Goal: Transaction & Acquisition: Download file/media

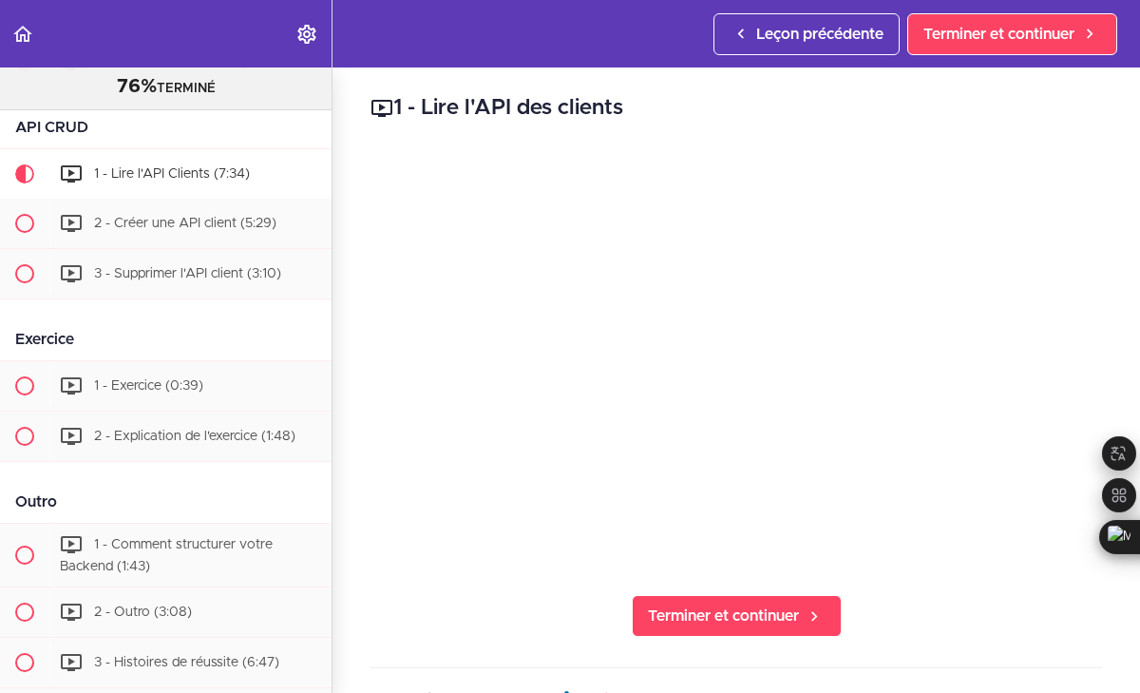
scroll to position [1847, 0]
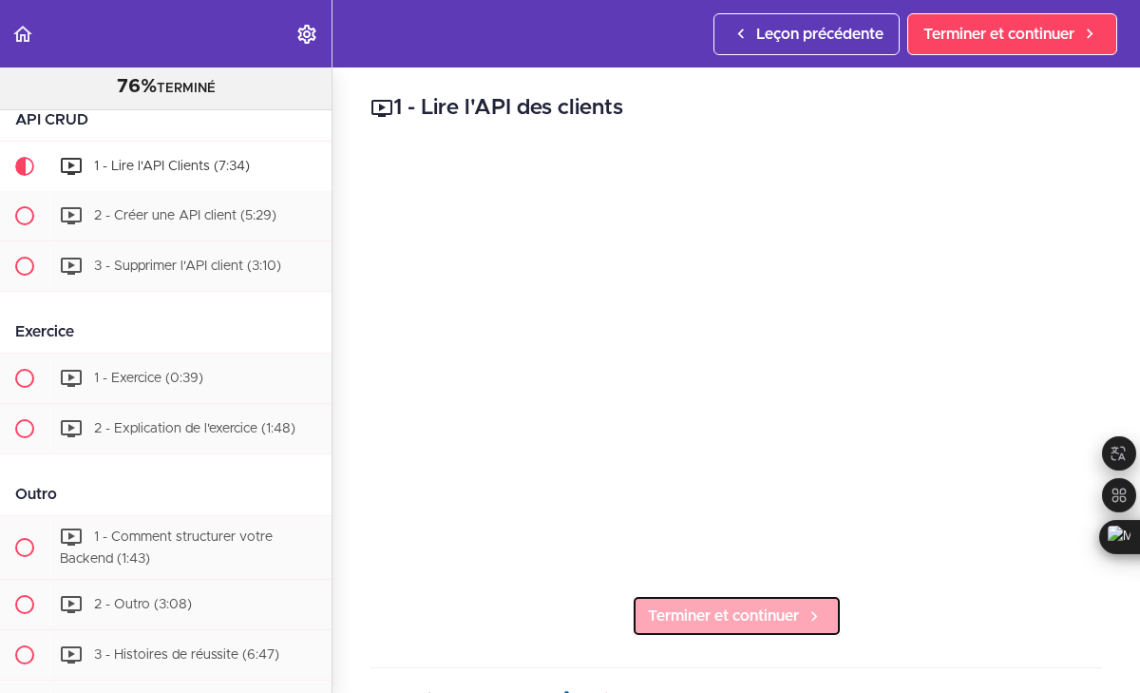
click at [706, 620] on font "Terminer et continuer" at bounding box center [723, 615] width 151 height 15
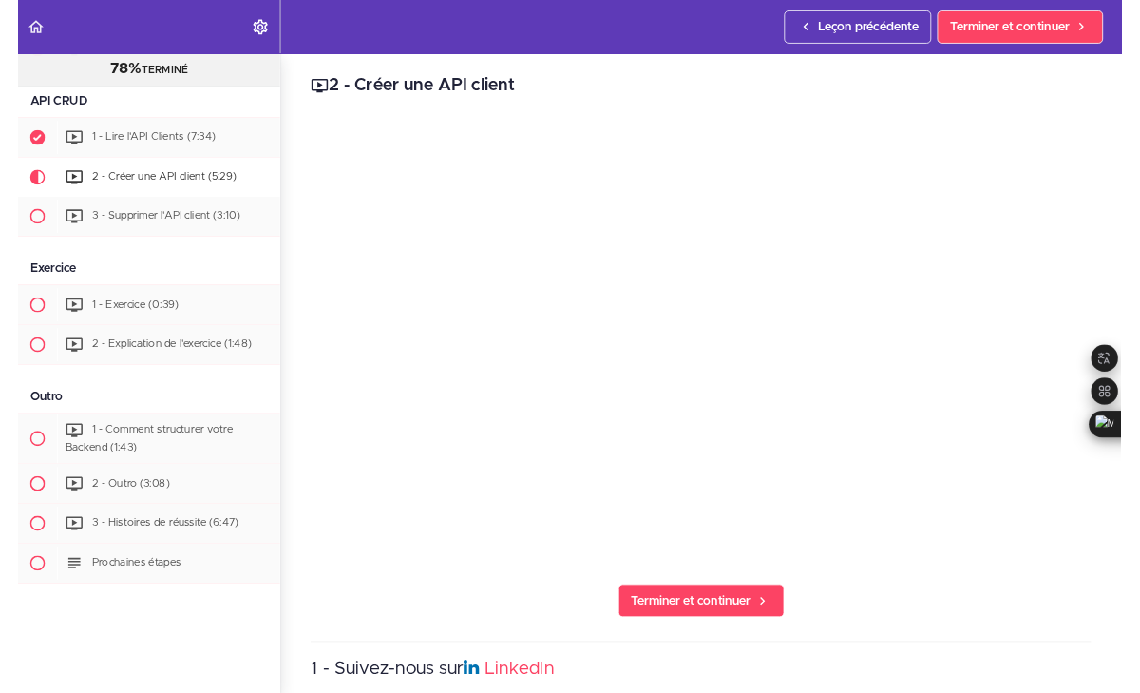
scroll to position [1897, 0]
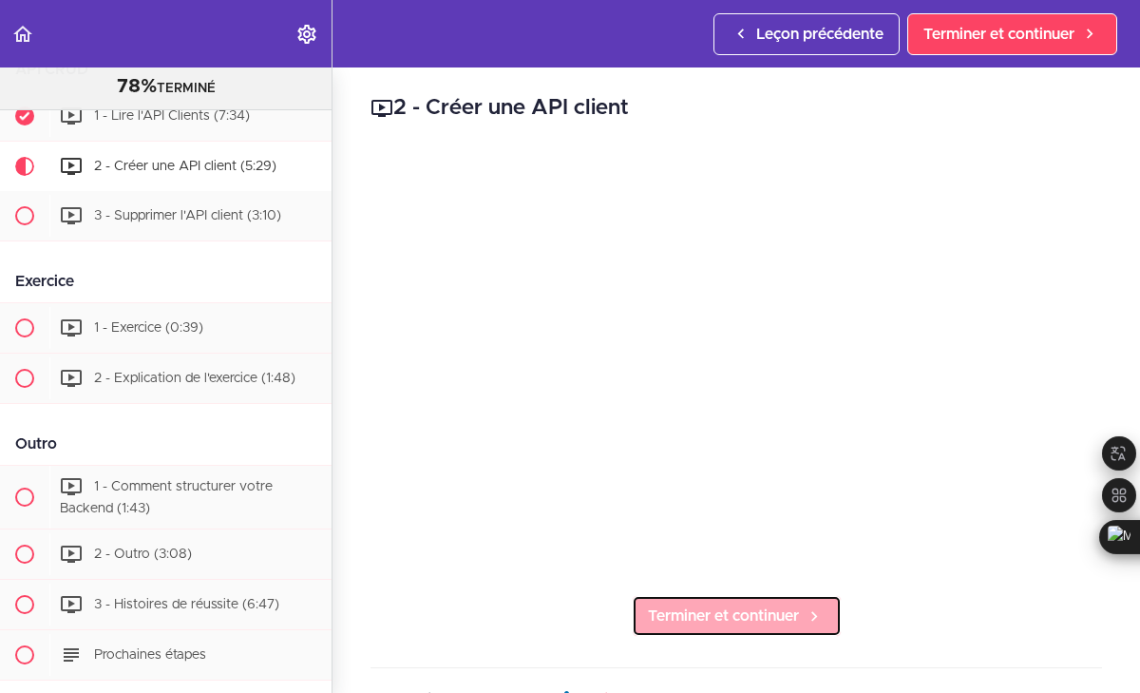
click at [736, 605] on span "Terminer et continuer" at bounding box center [723, 615] width 151 height 23
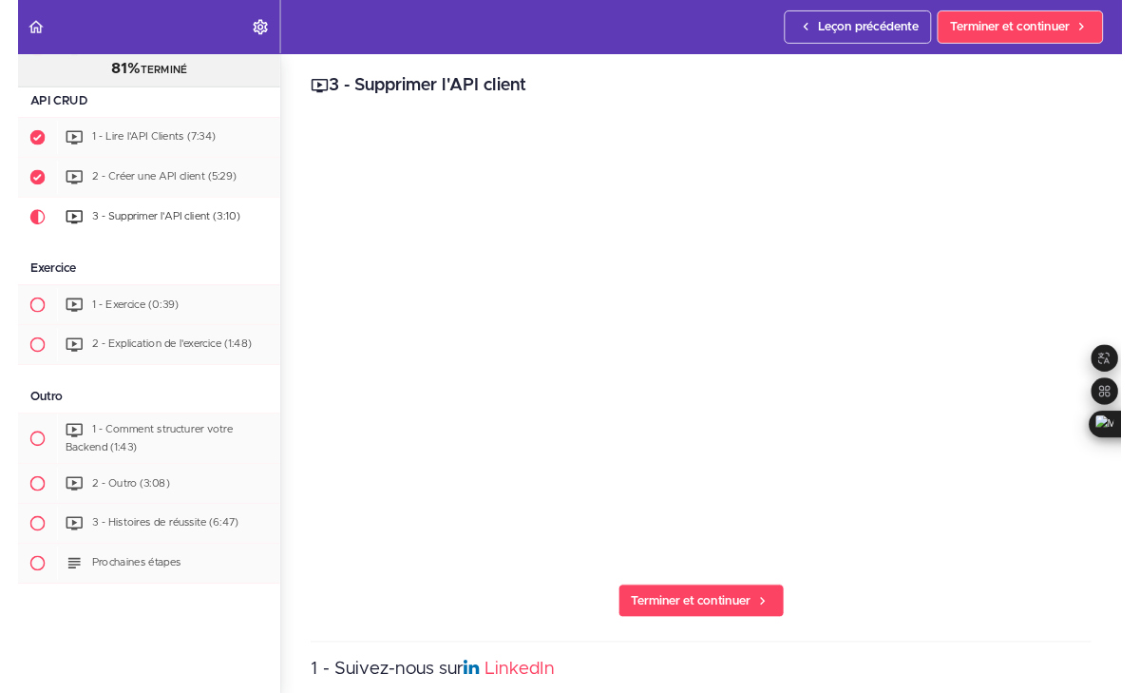
scroll to position [1948, 0]
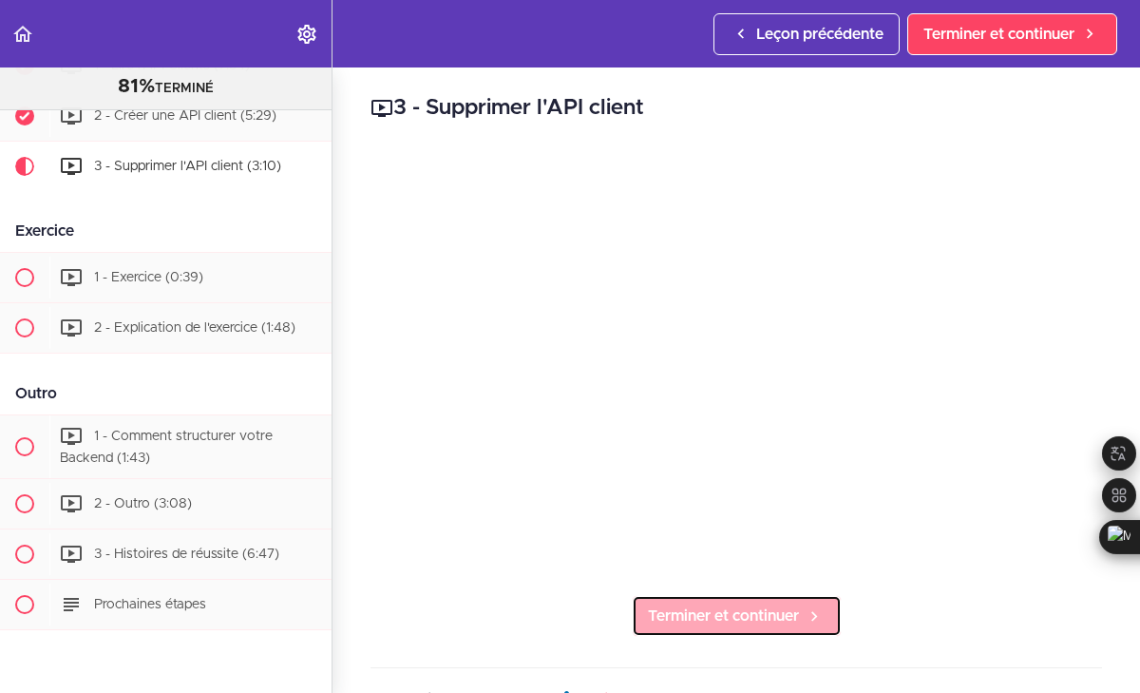
click at [730, 613] on font "Terminer et continuer" at bounding box center [723, 615] width 151 height 15
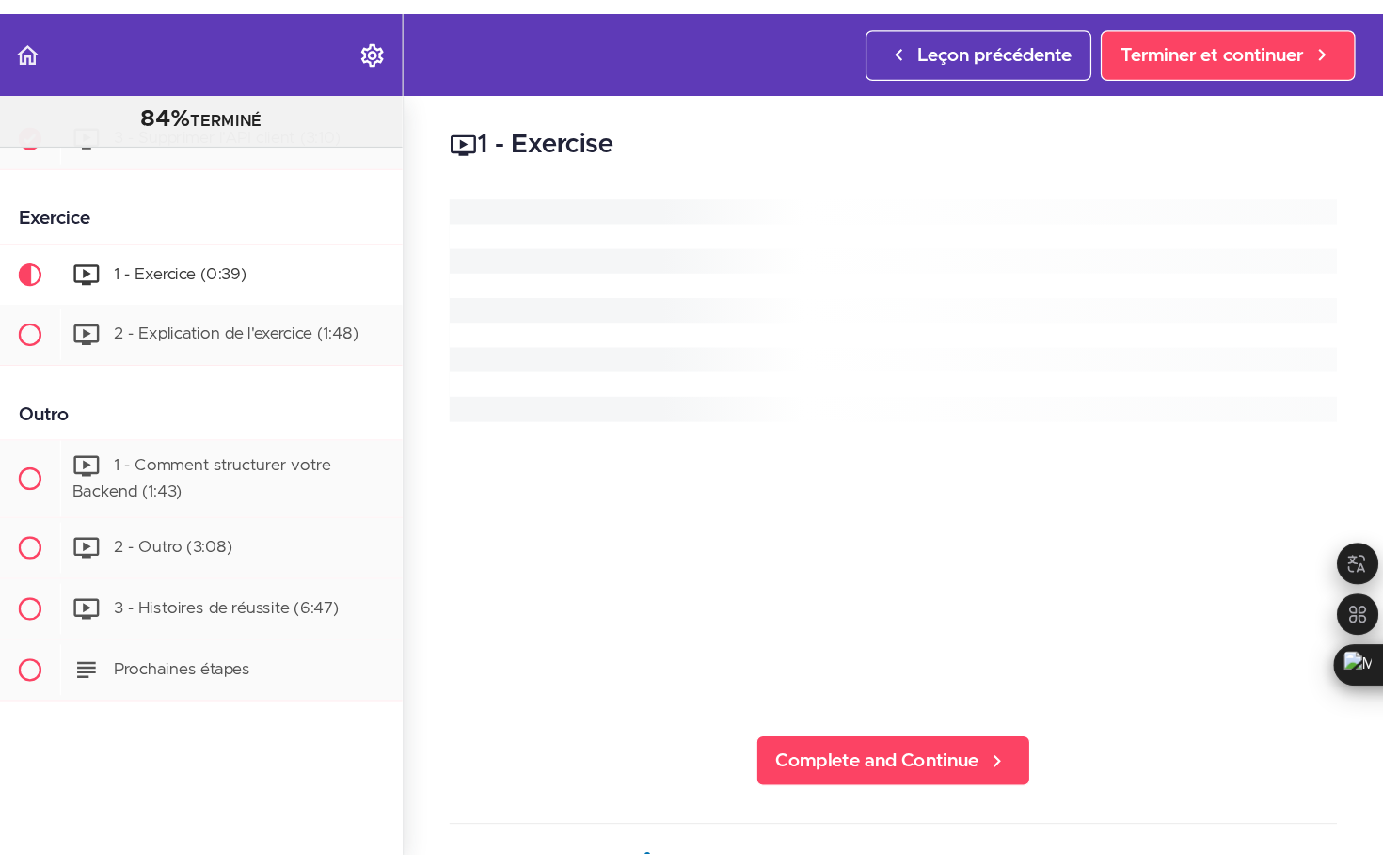
scroll to position [2003, 0]
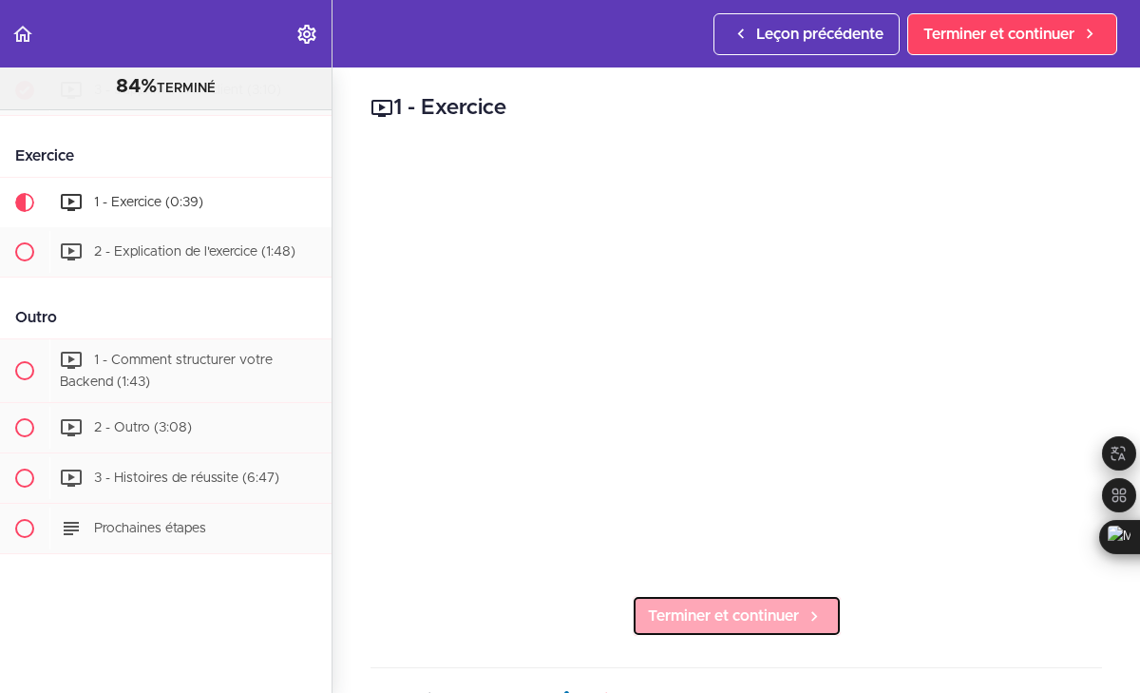
click at [733, 605] on span "Terminer et continuer" at bounding box center [723, 615] width 151 height 23
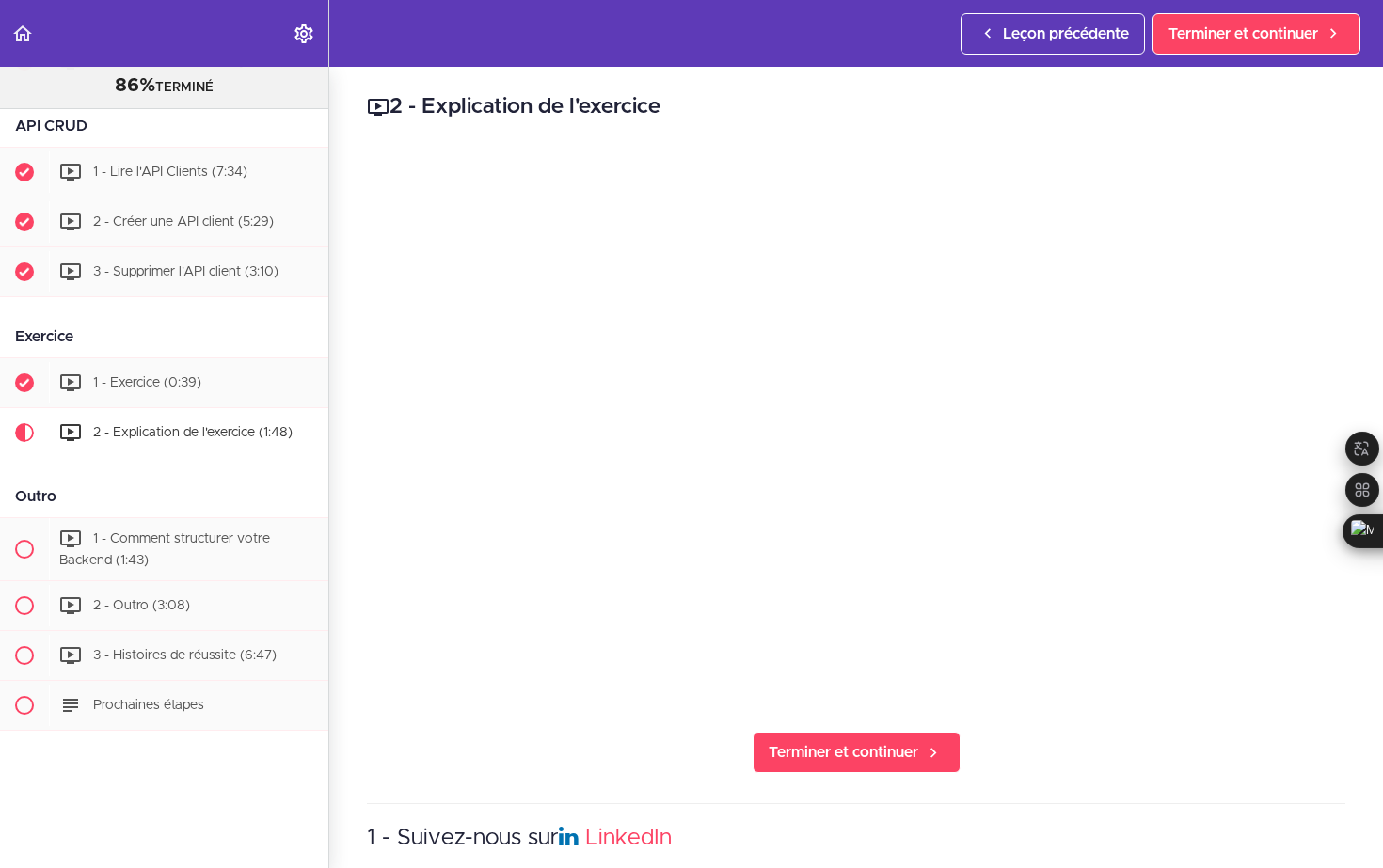
scroll to position [2003, 0]
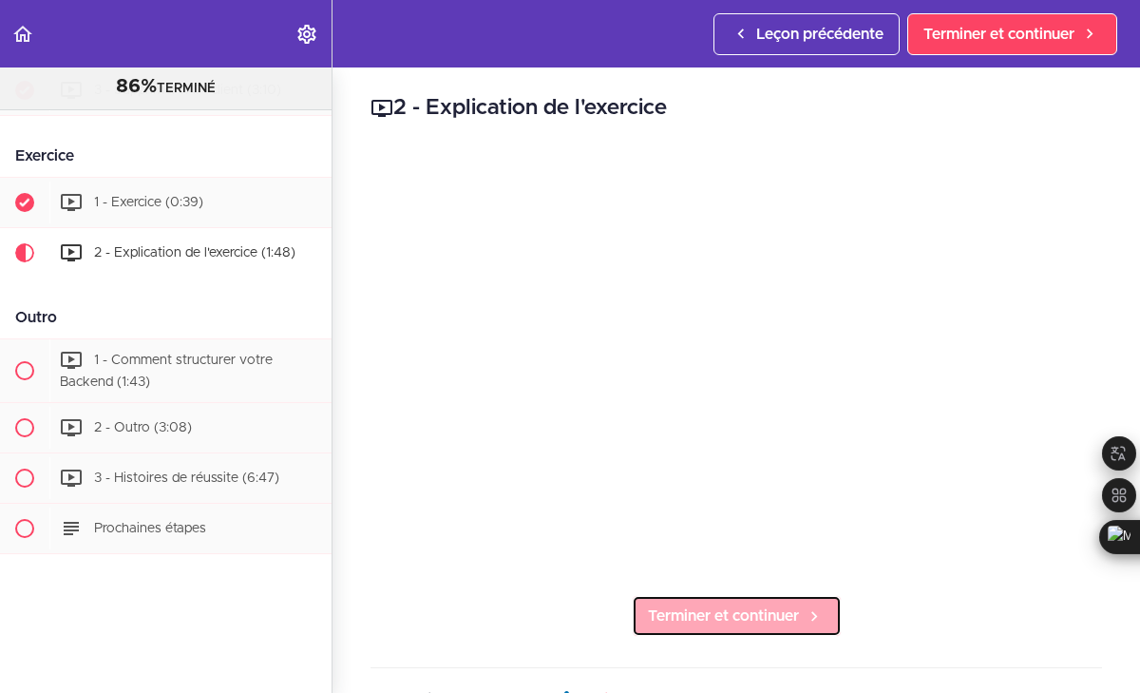
click at [736, 618] on font "Terminer et continuer" at bounding box center [723, 615] width 151 height 15
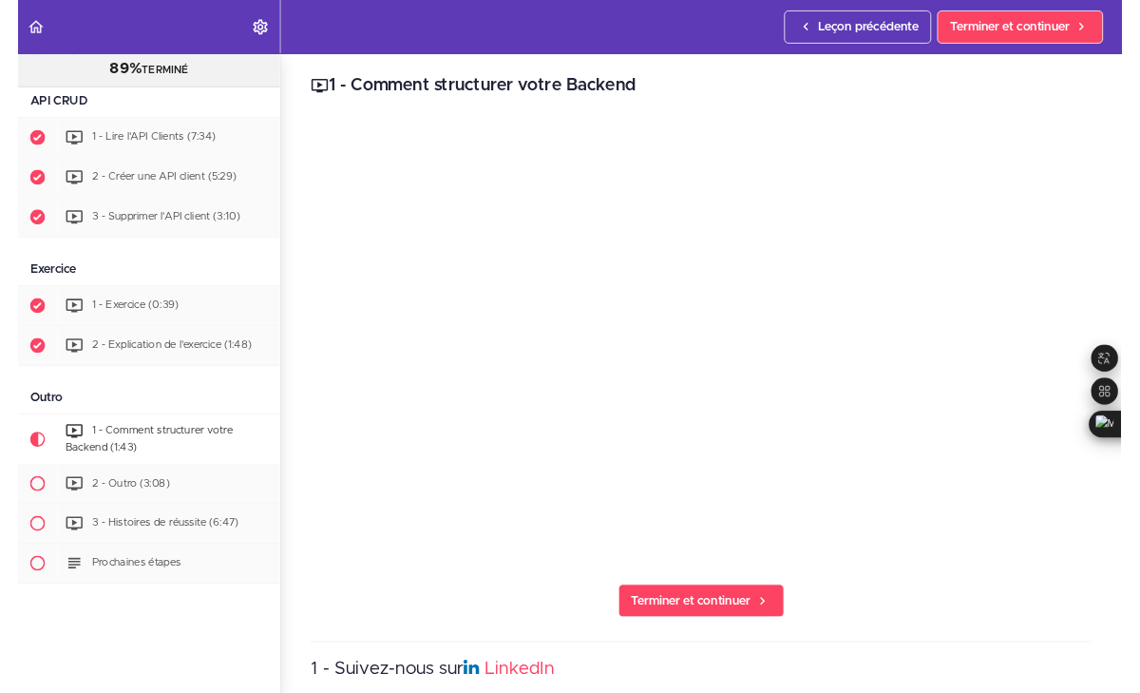
scroll to position [2024, 0]
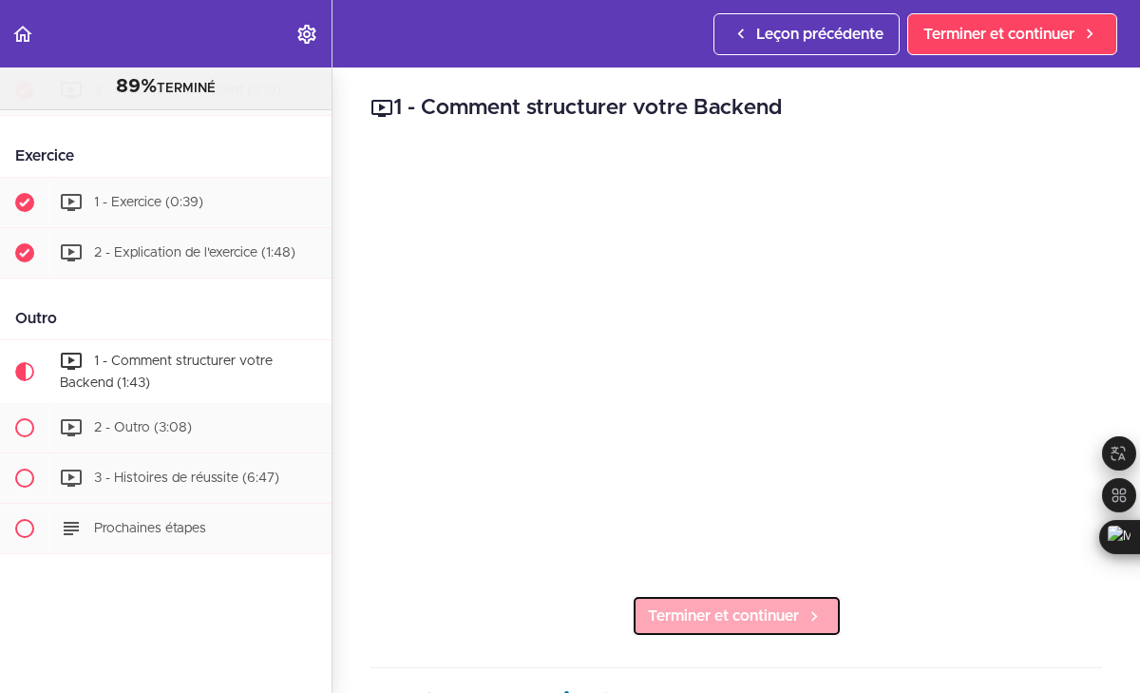
click at [754, 615] on font "Terminer et continuer" at bounding box center [723, 615] width 151 height 15
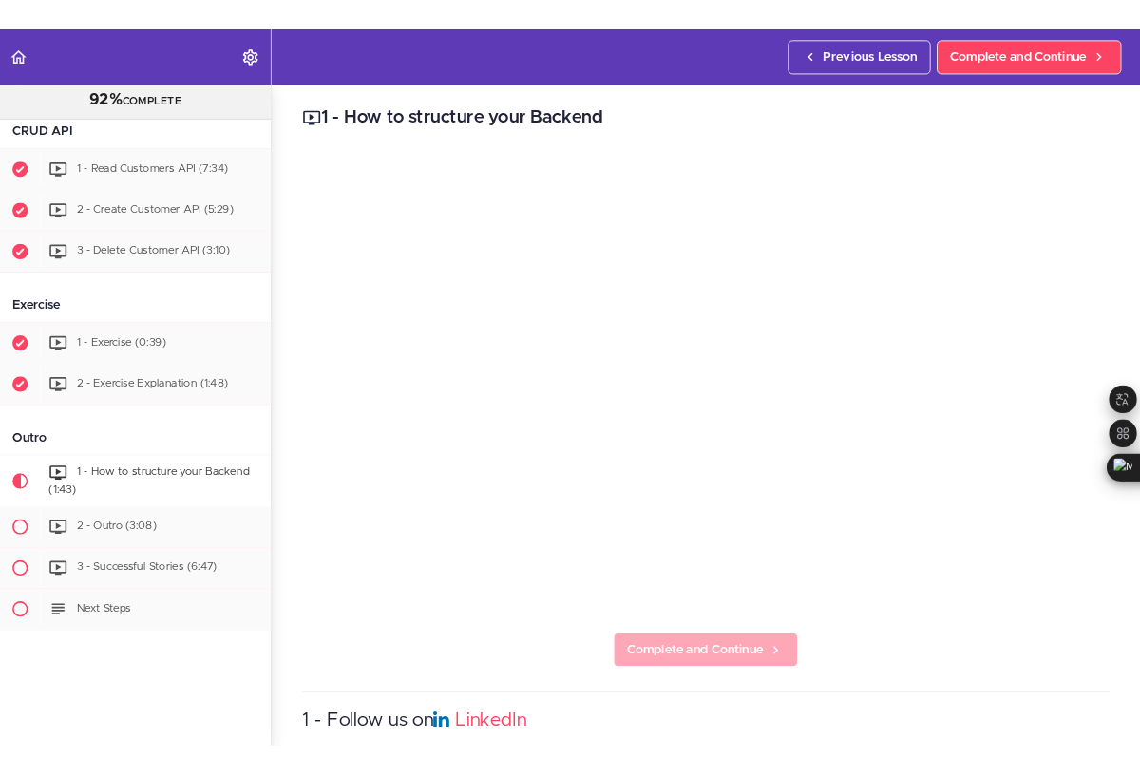
scroll to position [1950, 0]
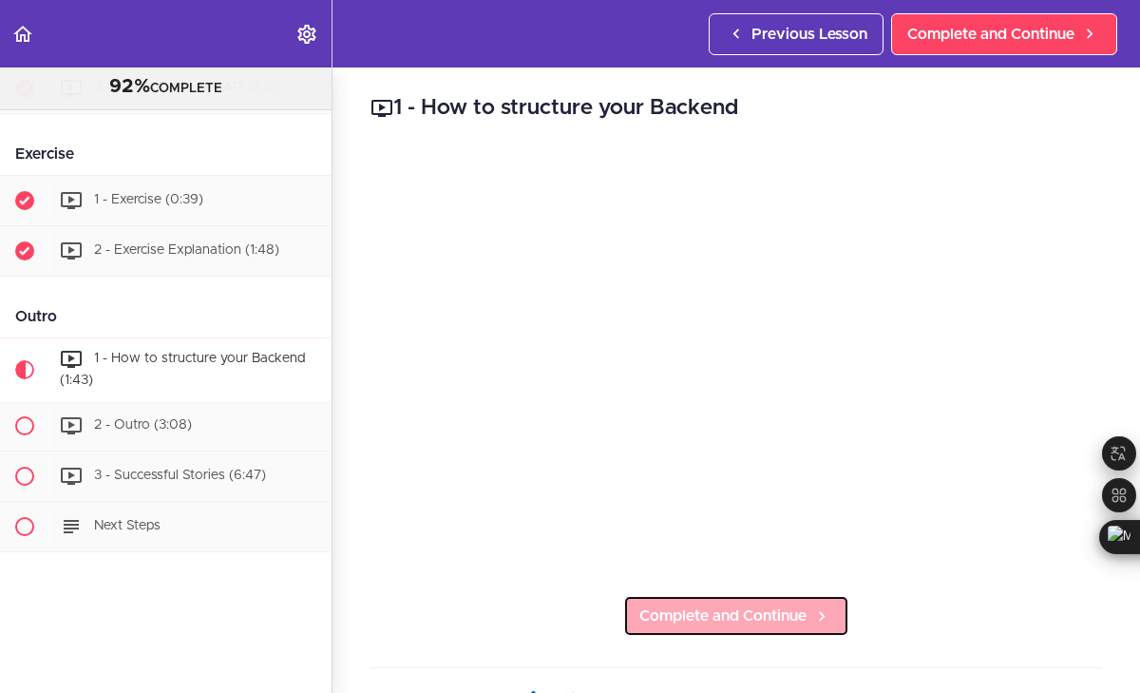
click at [747, 617] on span "Complete and Continue" at bounding box center [722, 615] width 167 height 23
click at [744, 599] on link "Complete and Continue" at bounding box center [736, 616] width 226 height 42
click at [742, 612] on span "Complete and Continue" at bounding box center [722, 615] width 167 height 23
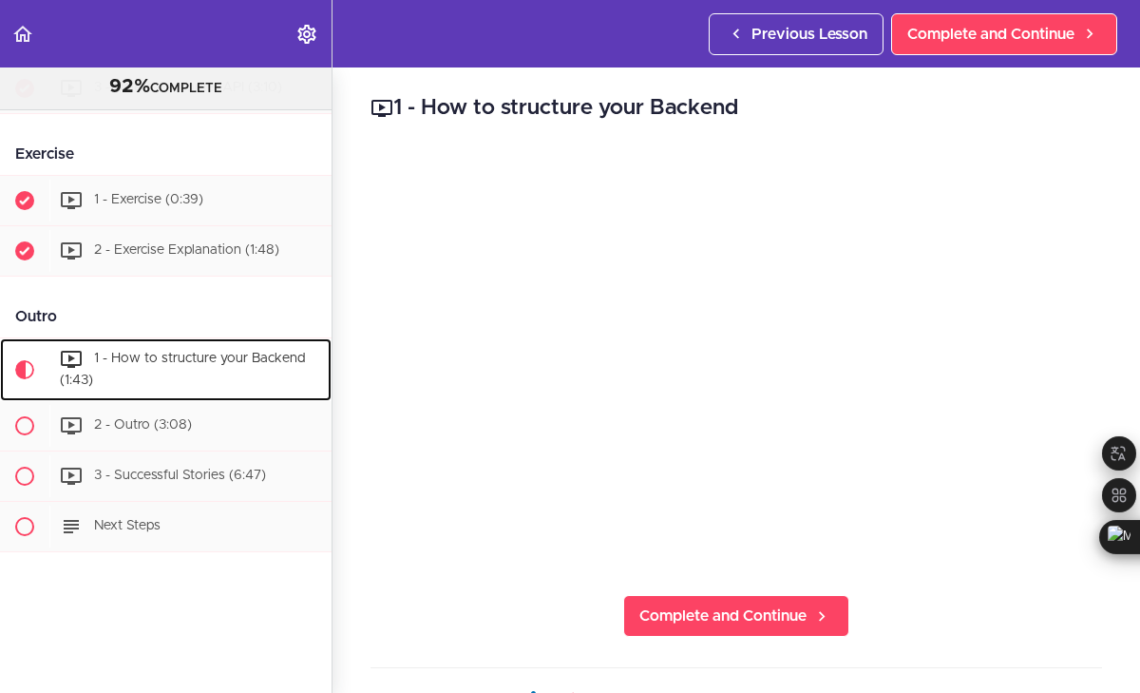
click at [236, 363] on span "1 - How to structure your Backend (1:43)" at bounding box center [182, 369] width 245 height 35
click at [234, 408] on div "2 - Outro (3:08)" at bounding box center [190, 426] width 282 height 42
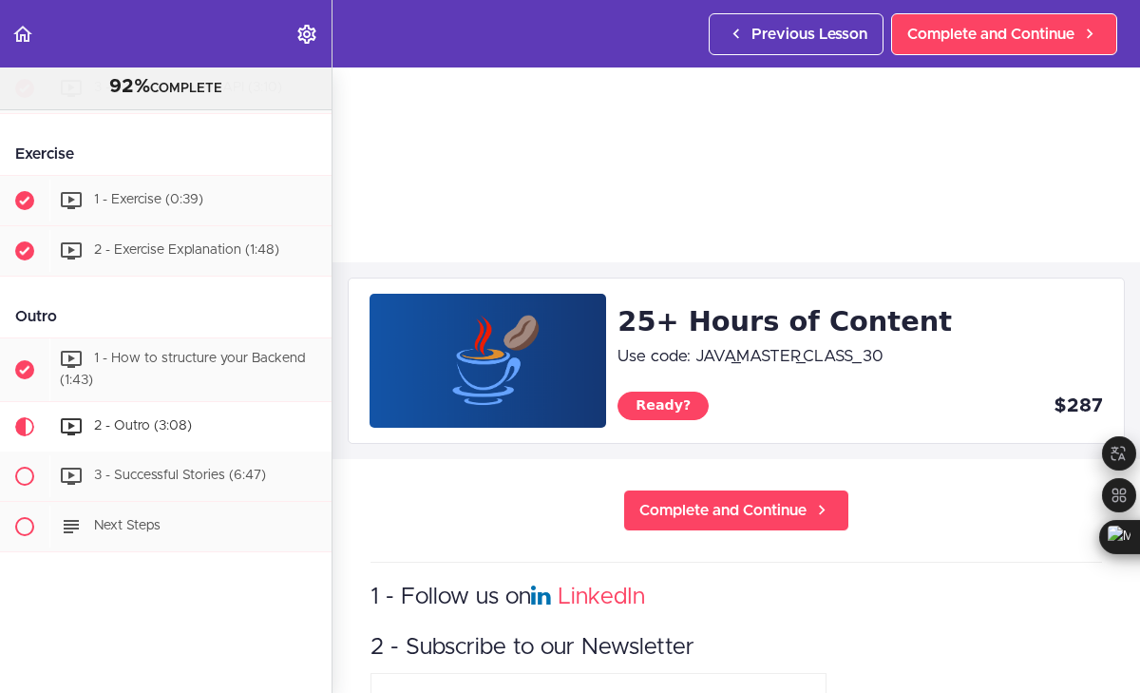
scroll to position [332, 0]
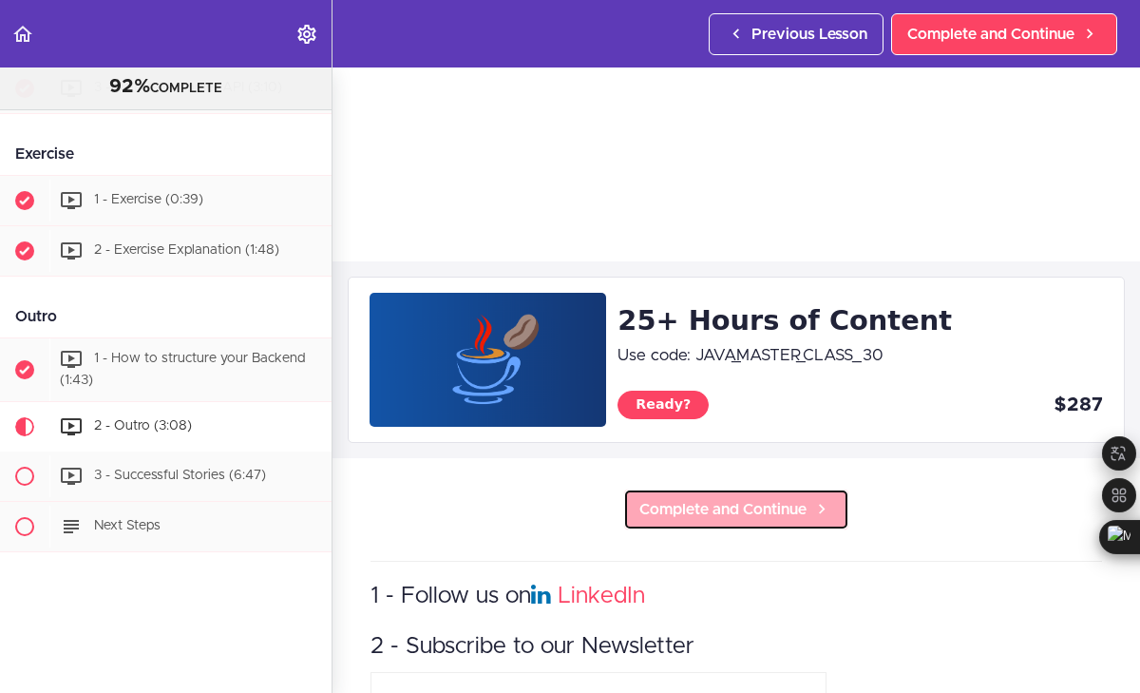
click at [775, 496] on link "Complete and Continue" at bounding box center [736, 509] width 226 height 42
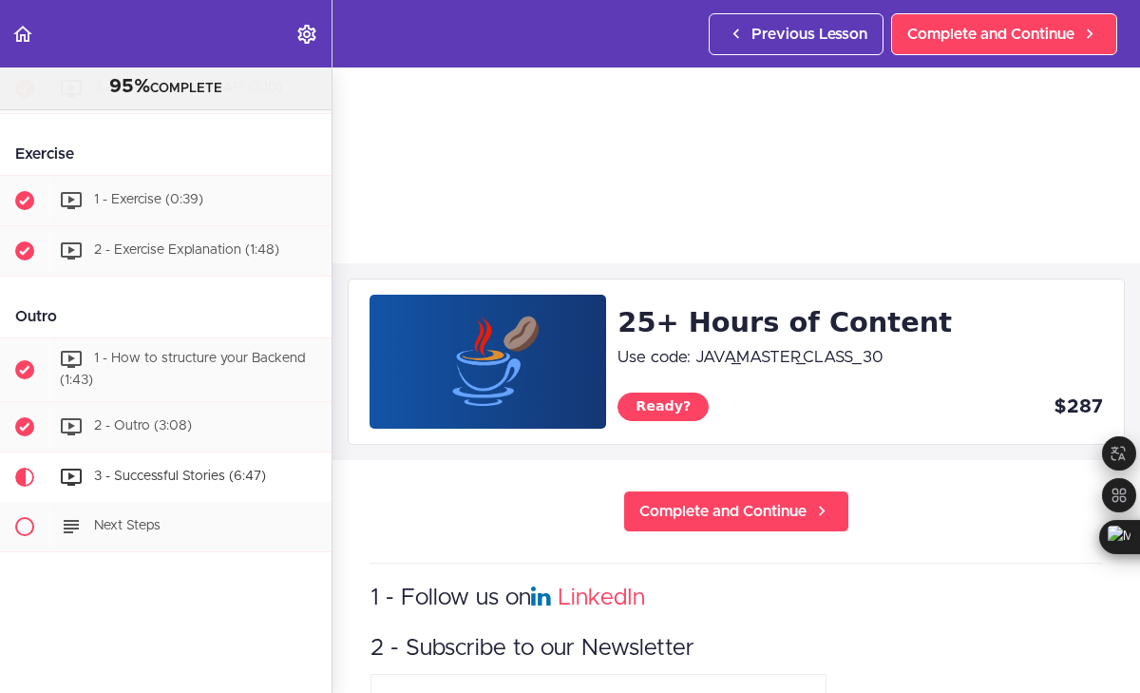
scroll to position [341, 0]
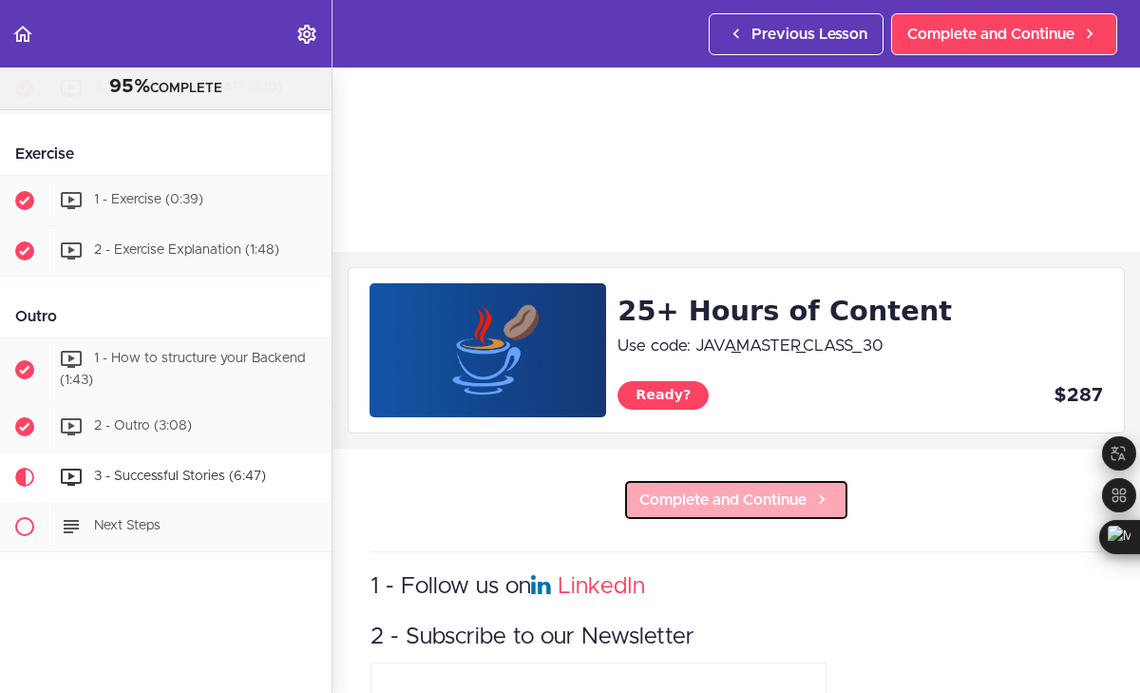
click at [744, 508] on span "Complete and Continue" at bounding box center [722, 499] width 167 height 23
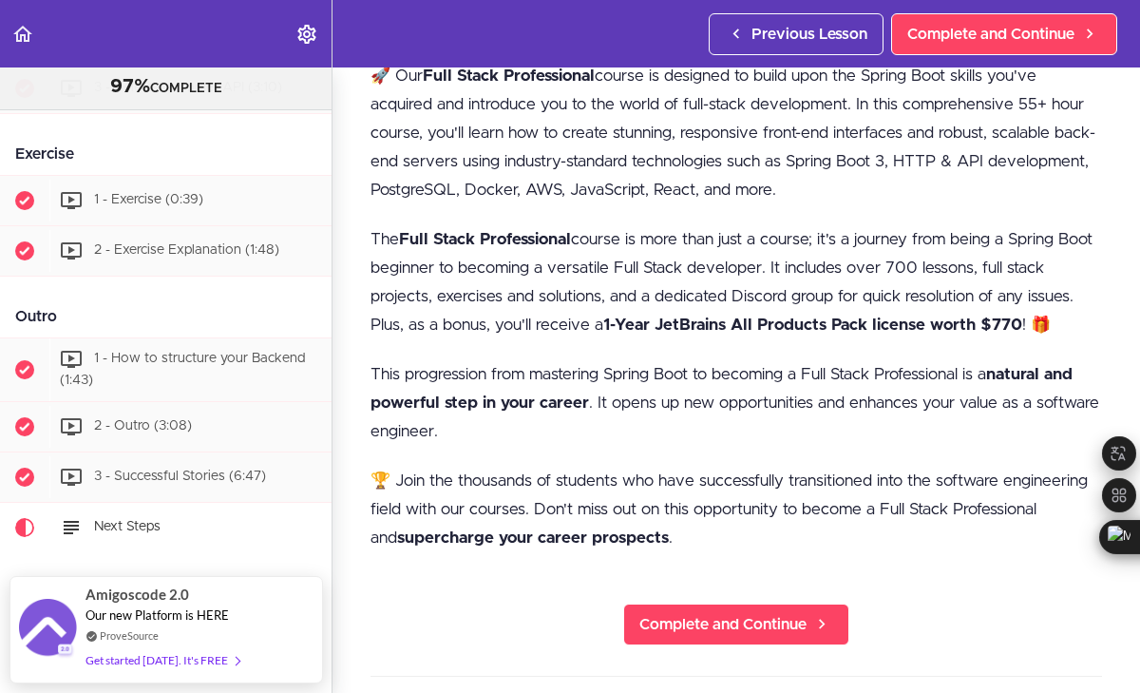
scroll to position [460, 0]
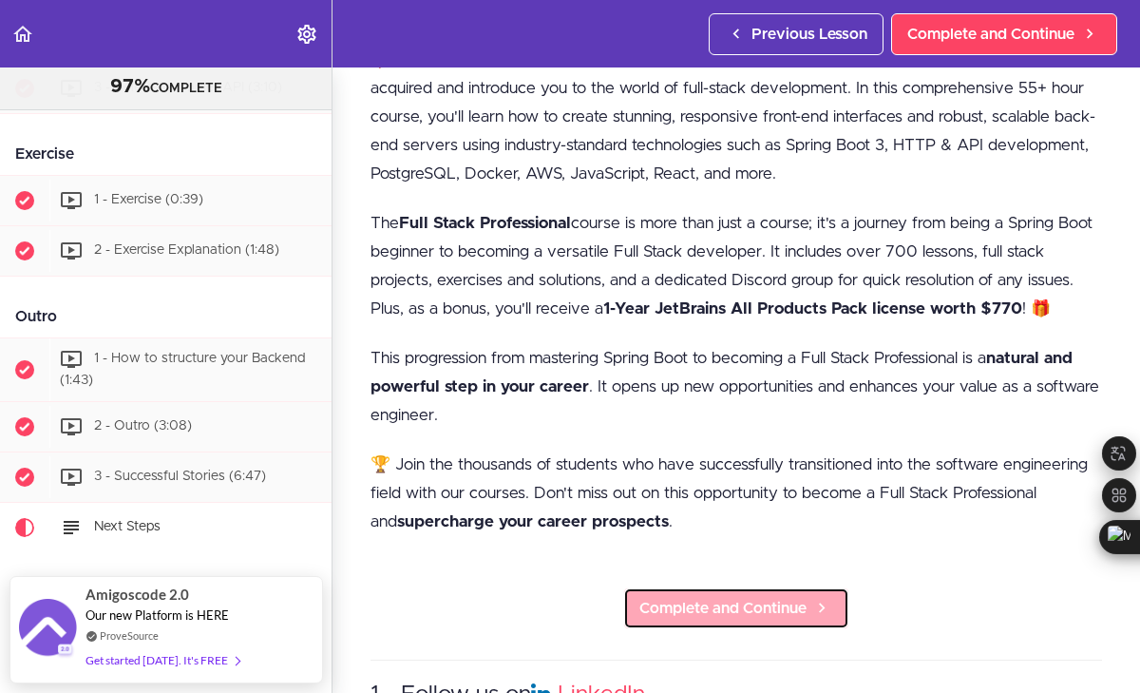
click at [739, 614] on span "Complete and Continue" at bounding box center [722, 608] width 167 height 23
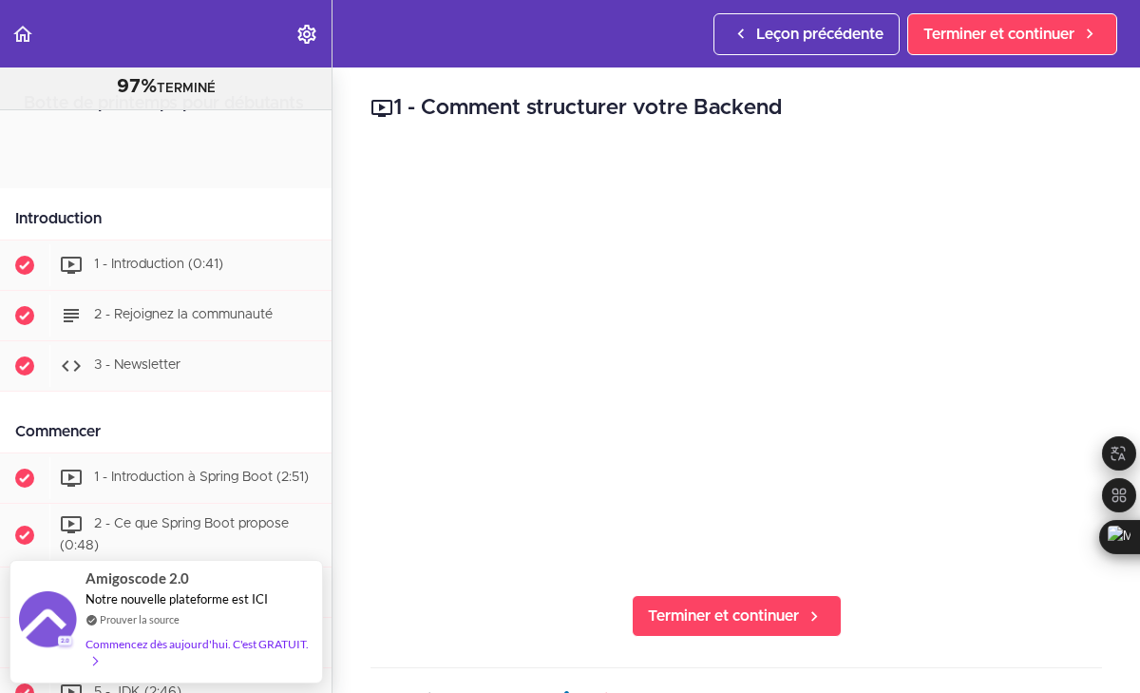
scroll to position [2024, 0]
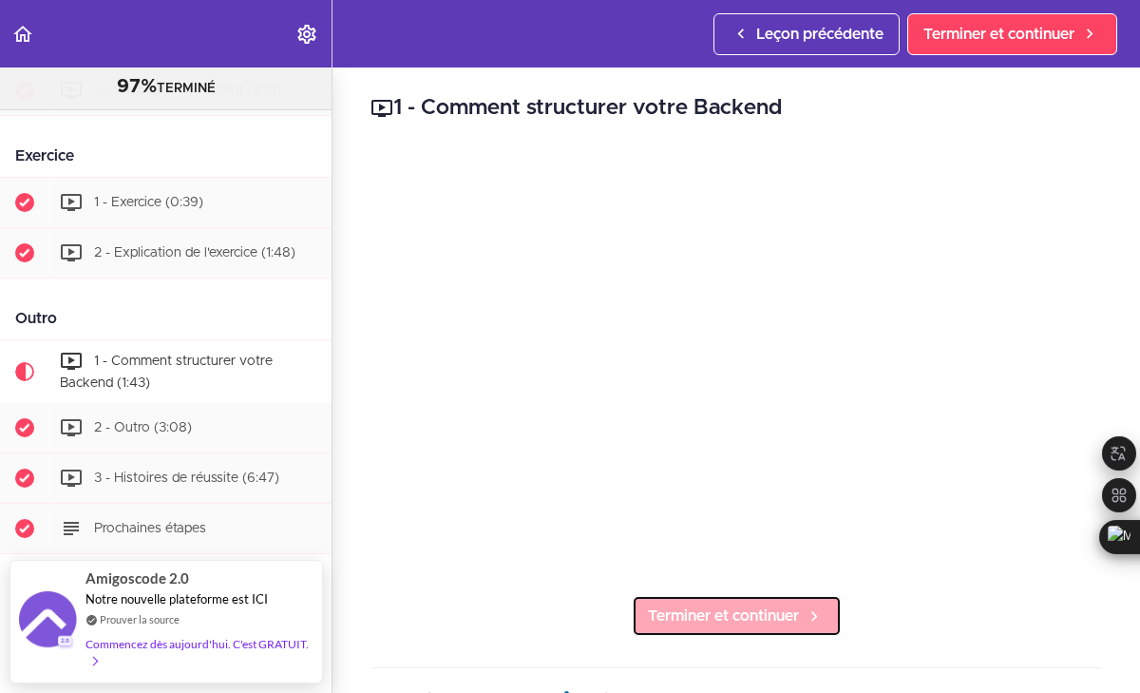
click at [777, 626] on span "Terminer et continuer" at bounding box center [723, 615] width 151 height 23
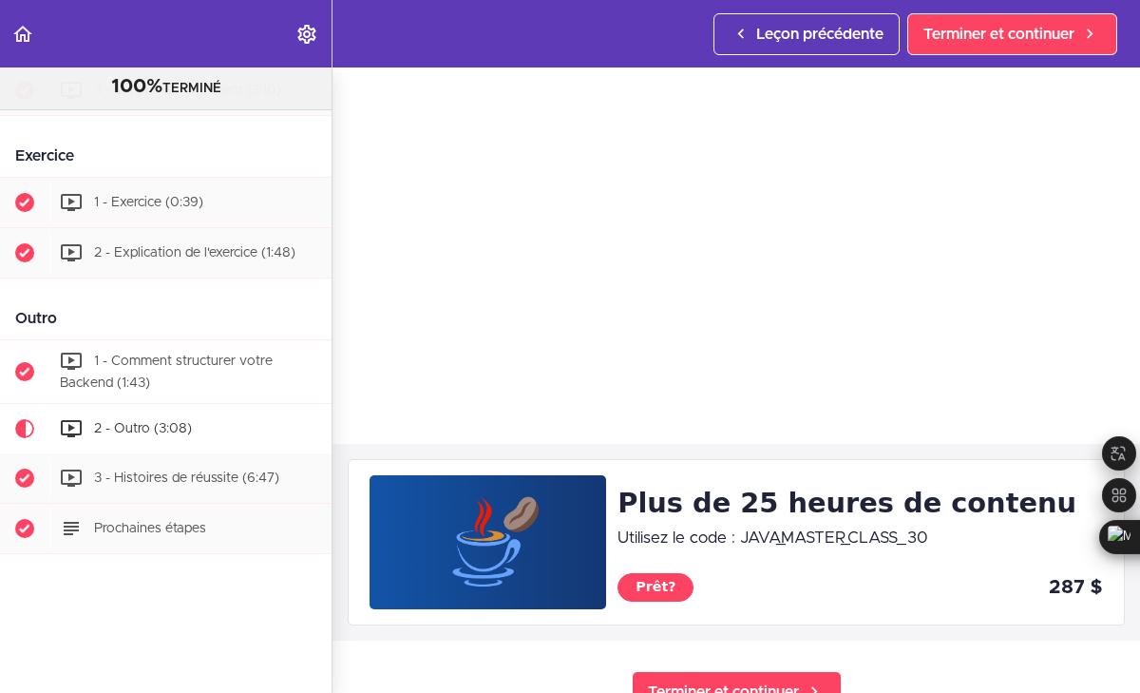
scroll to position [155, 0]
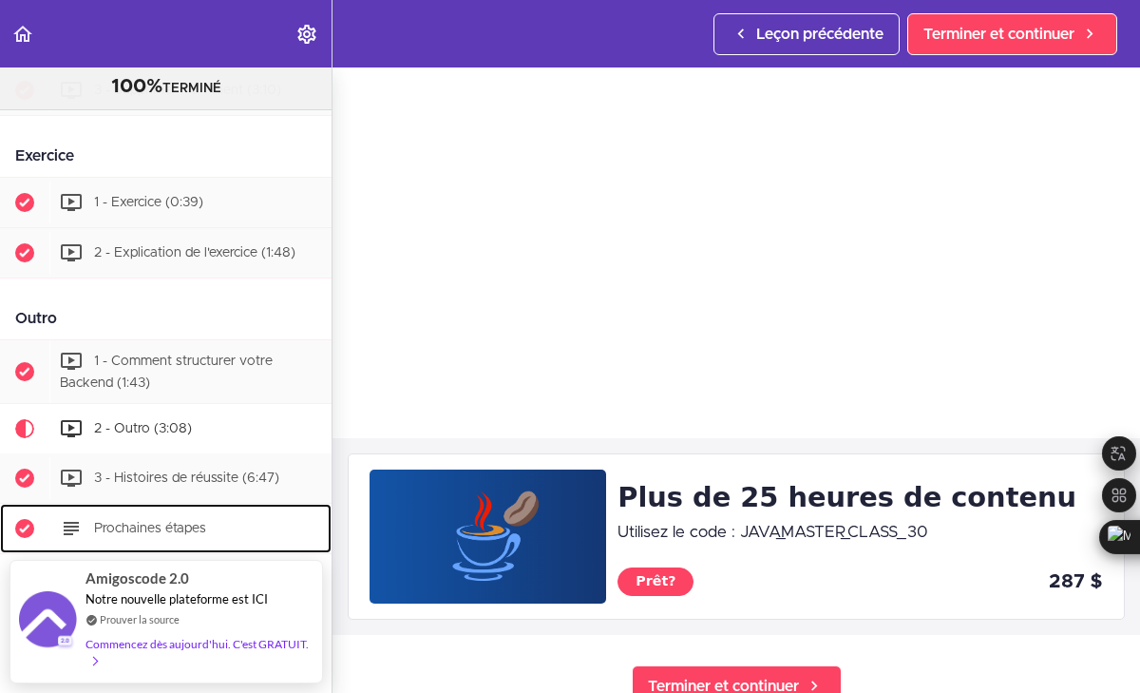
click at [222, 508] on div "Prochaines étapes" at bounding box center [190, 528] width 282 height 42
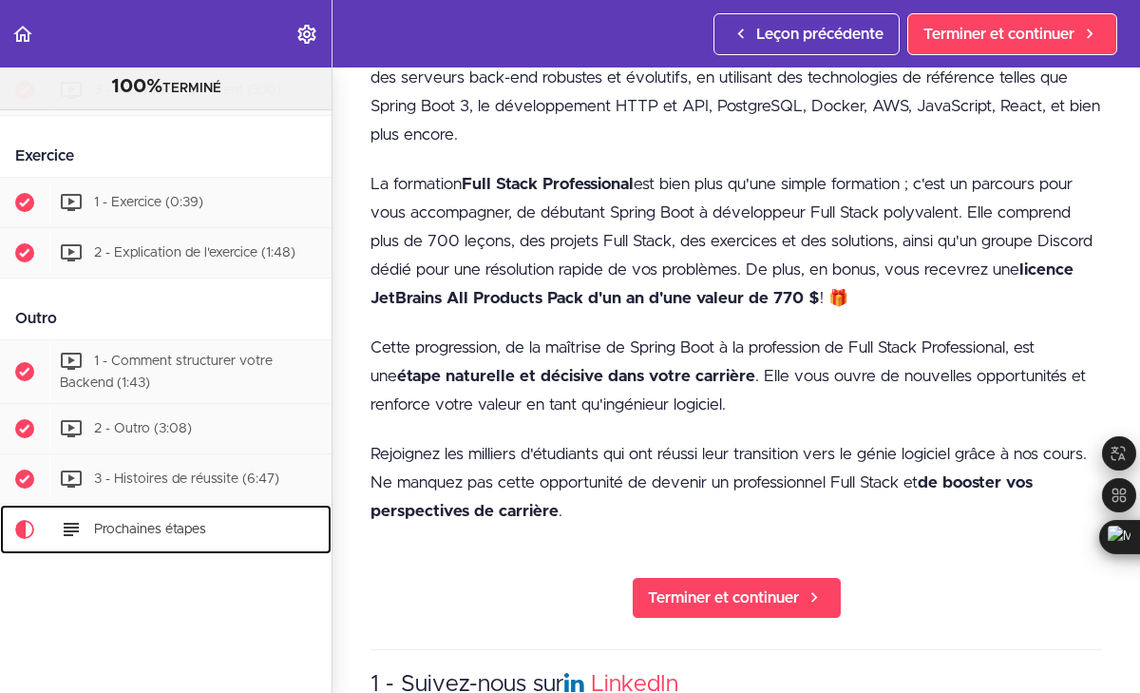
scroll to position [951, 0]
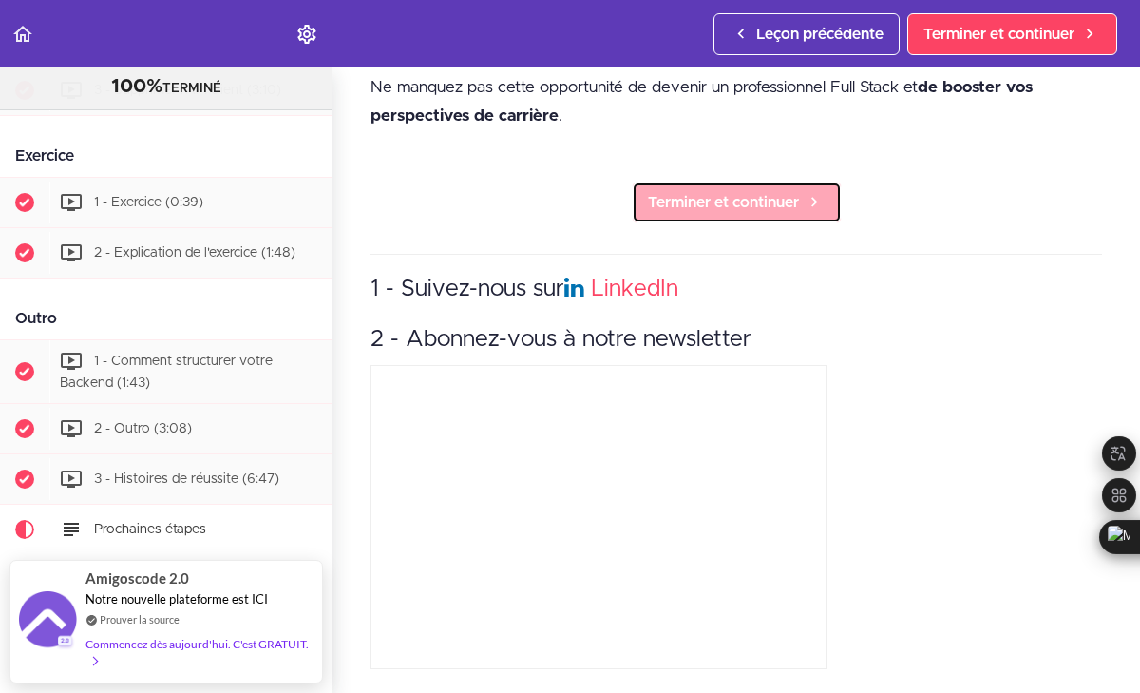
click at [739, 210] on span "Terminer et continuer" at bounding box center [723, 202] width 151 height 23
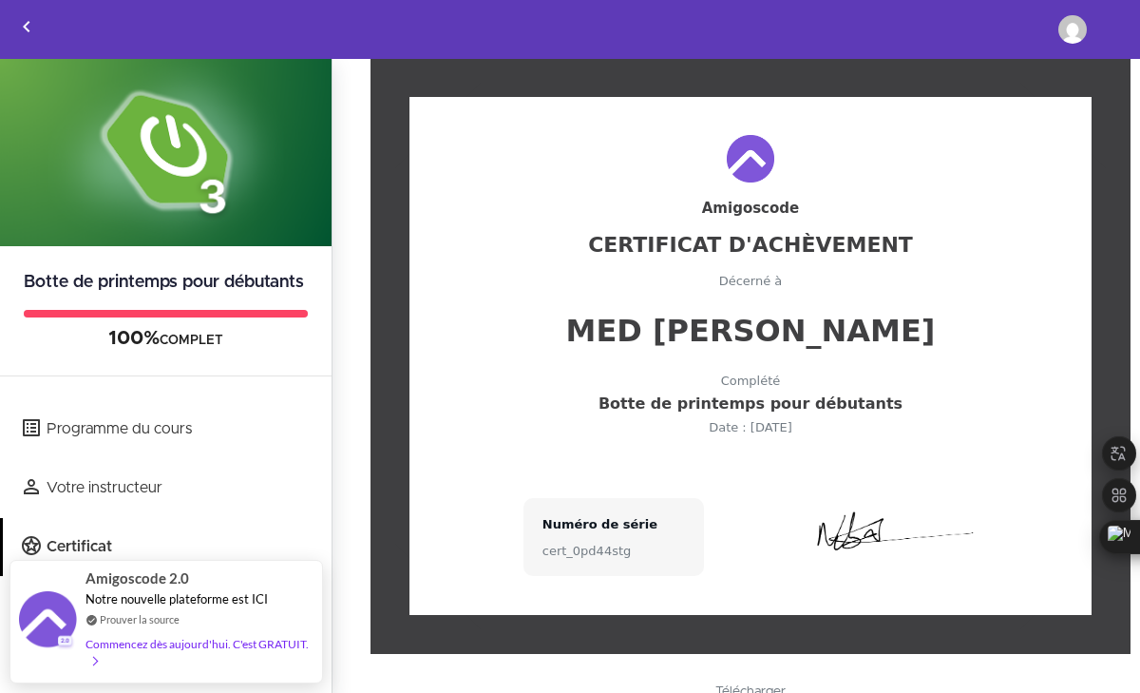
scroll to position [98, 0]
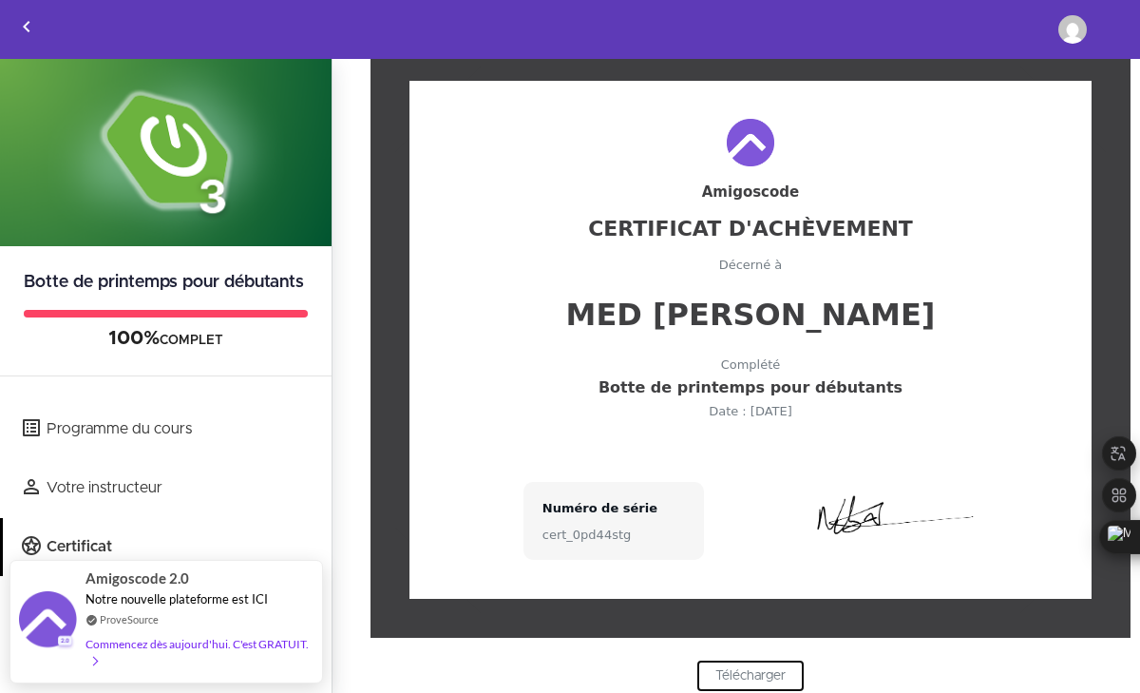
click at [745, 678] on font "Télécharger" at bounding box center [750, 675] width 70 height 13
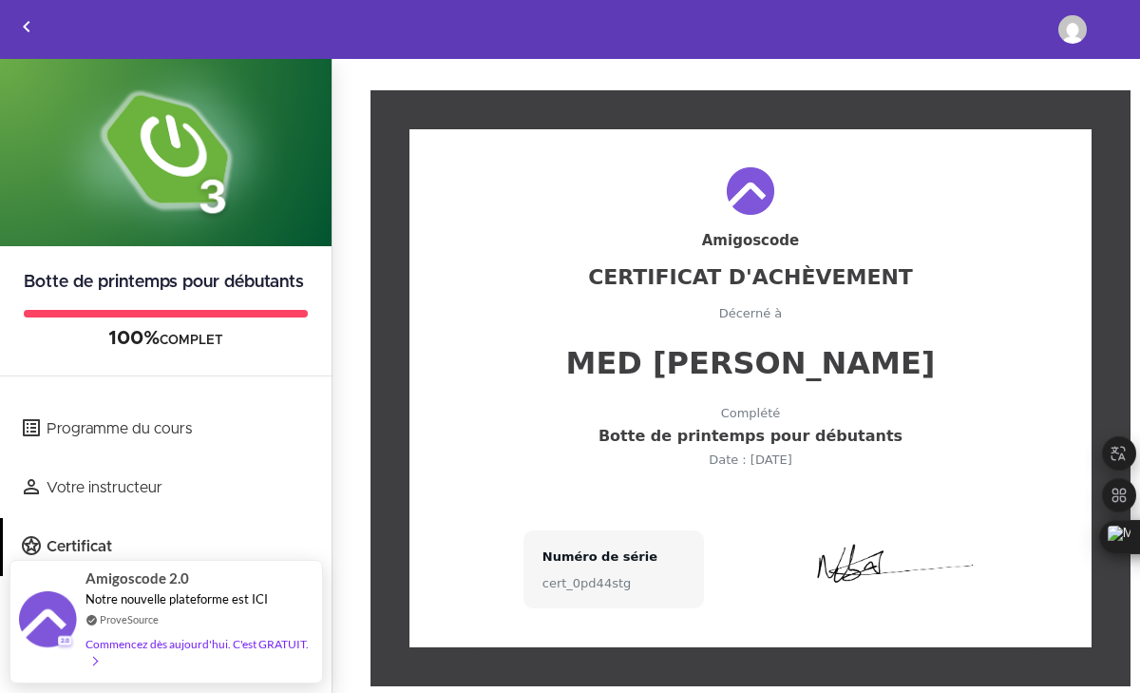
scroll to position [59, 0]
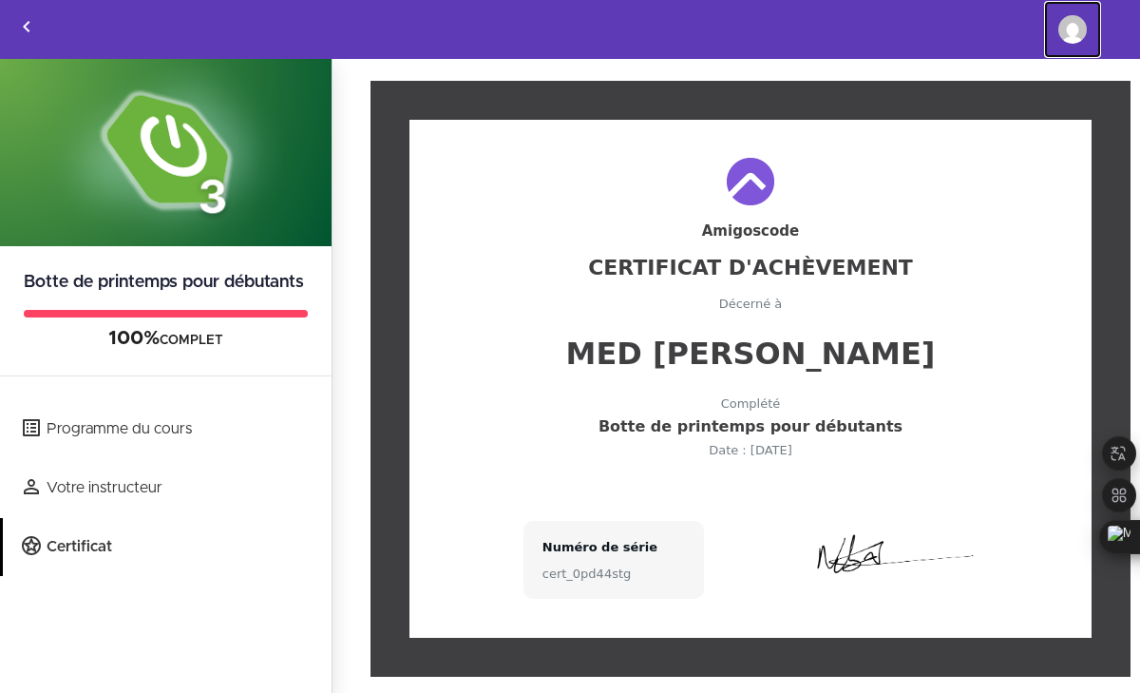
click at [1065, 41] on img at bounding box center [1072, 29] width 29 height 29
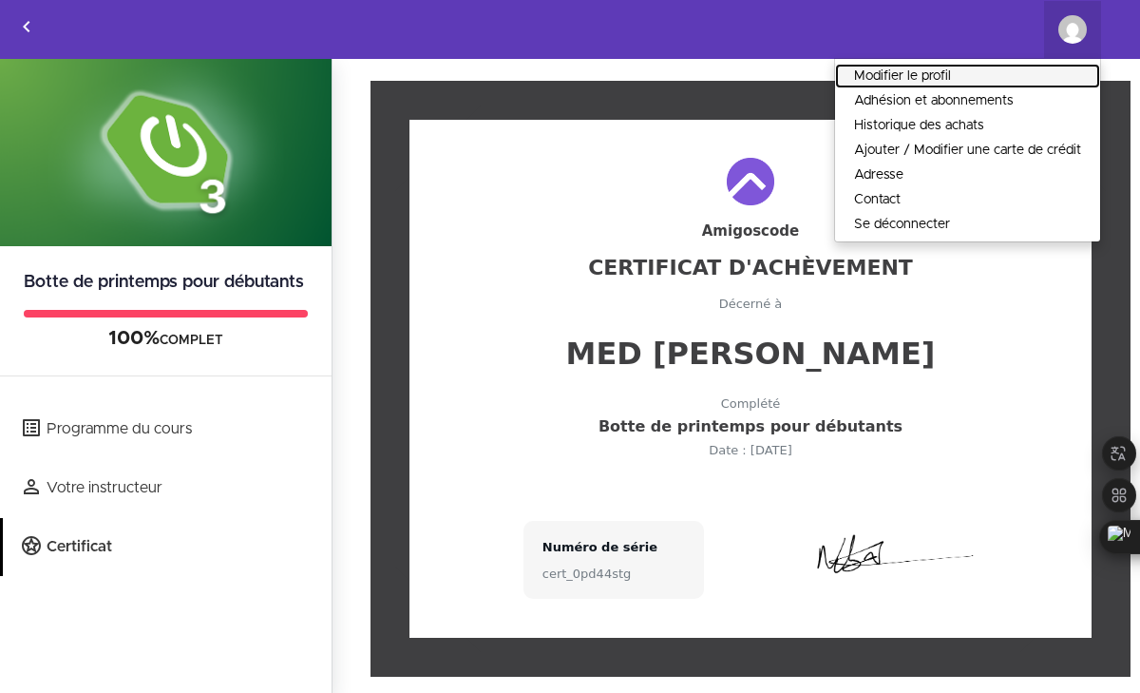
click at [1029, 71] on link "Modifier le profil" at bounding box center [967, 76] width 265 height 25
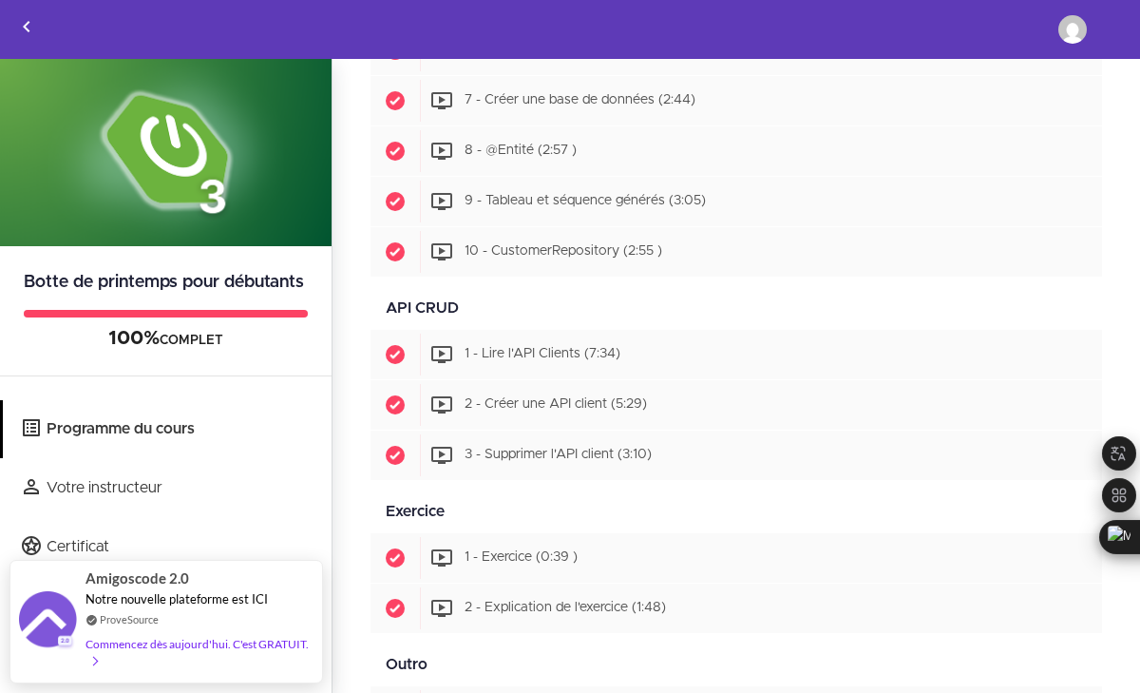
scroll to position [1745, 0]
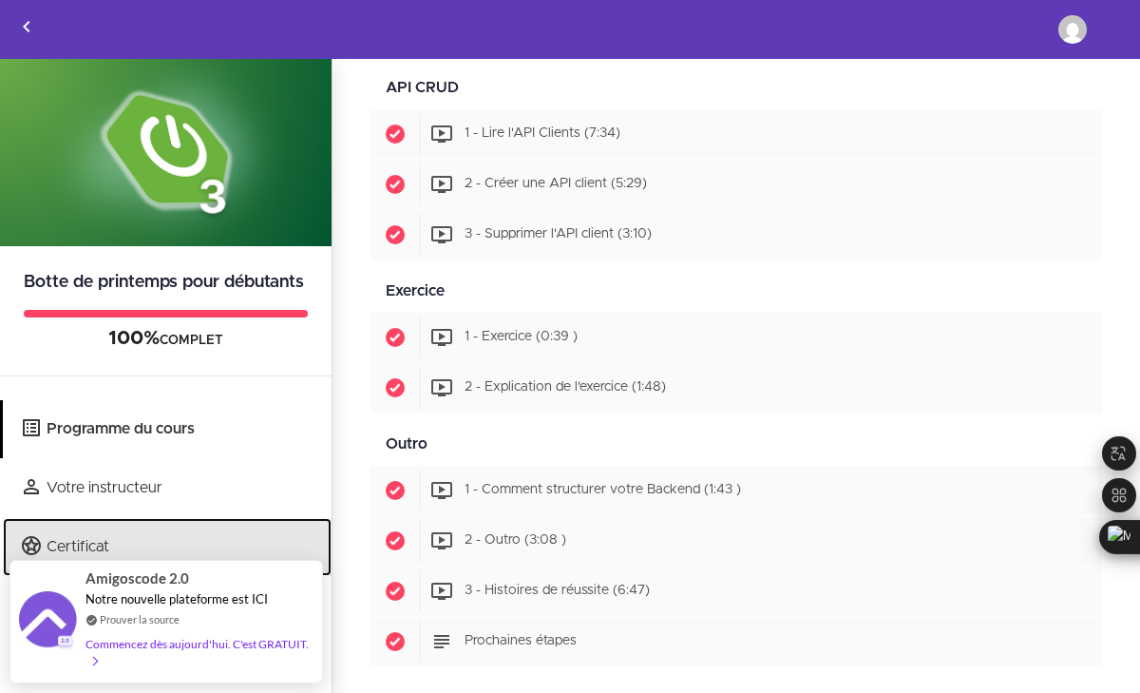
click at [146, 540] on link "Certificat" at bounding box center [167, 547] width 329 height 58
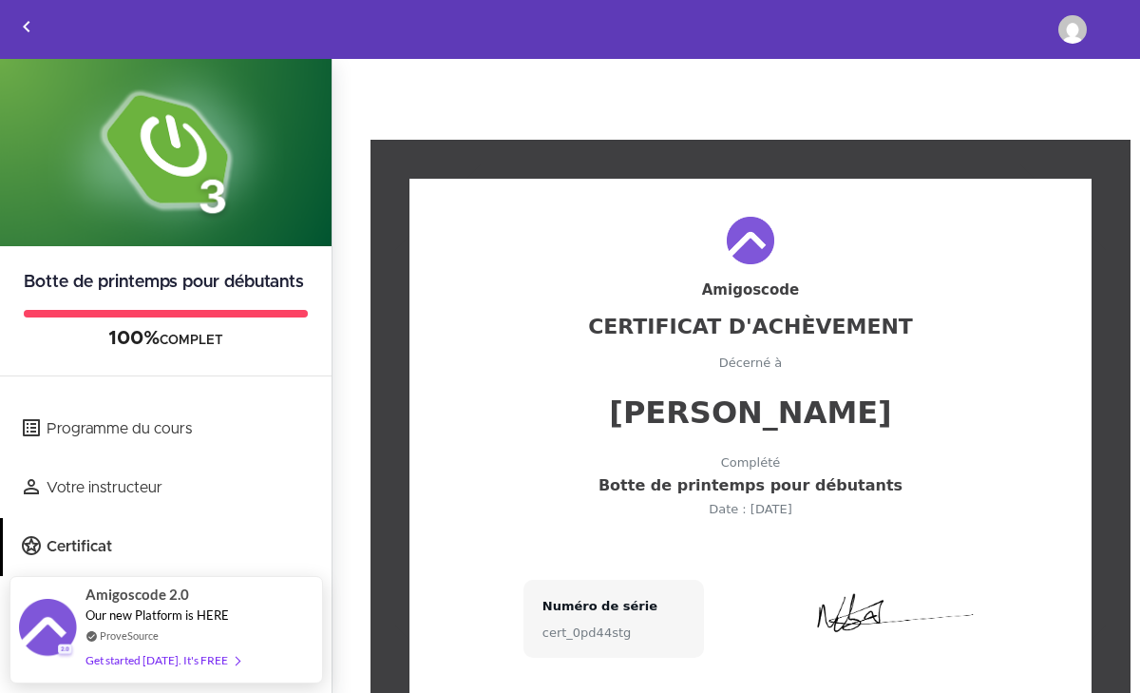
scroll to position [98, 0]
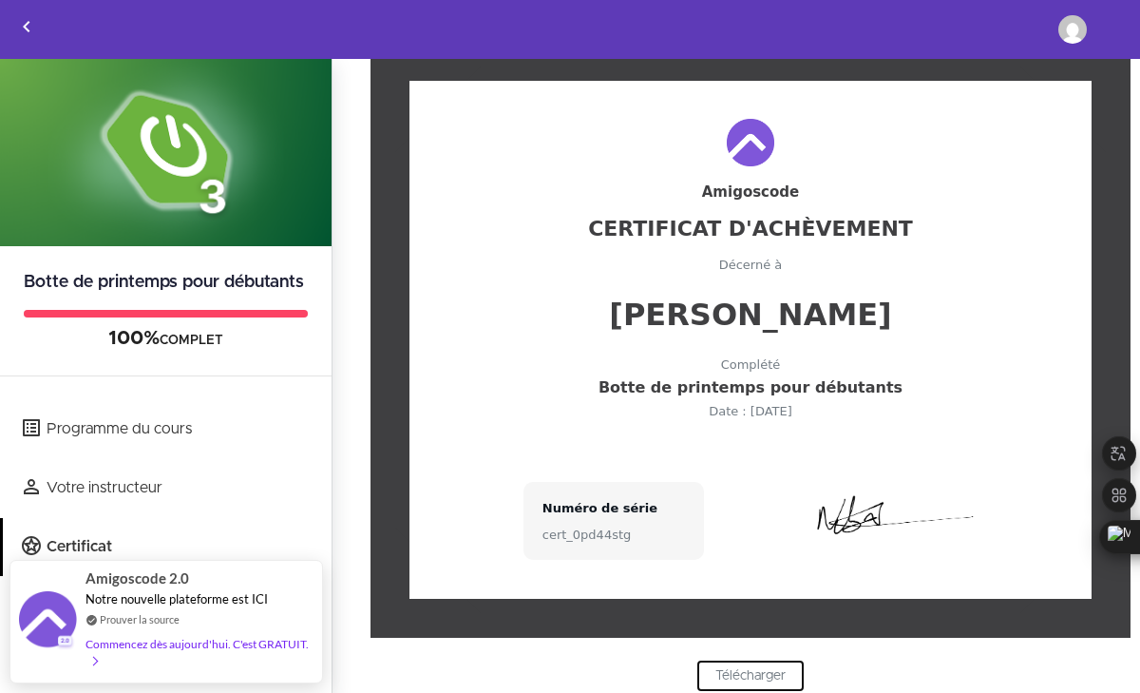
click at [721, 679] on font "Télécharger" at bounding box center [750, 675] width 70 height 13
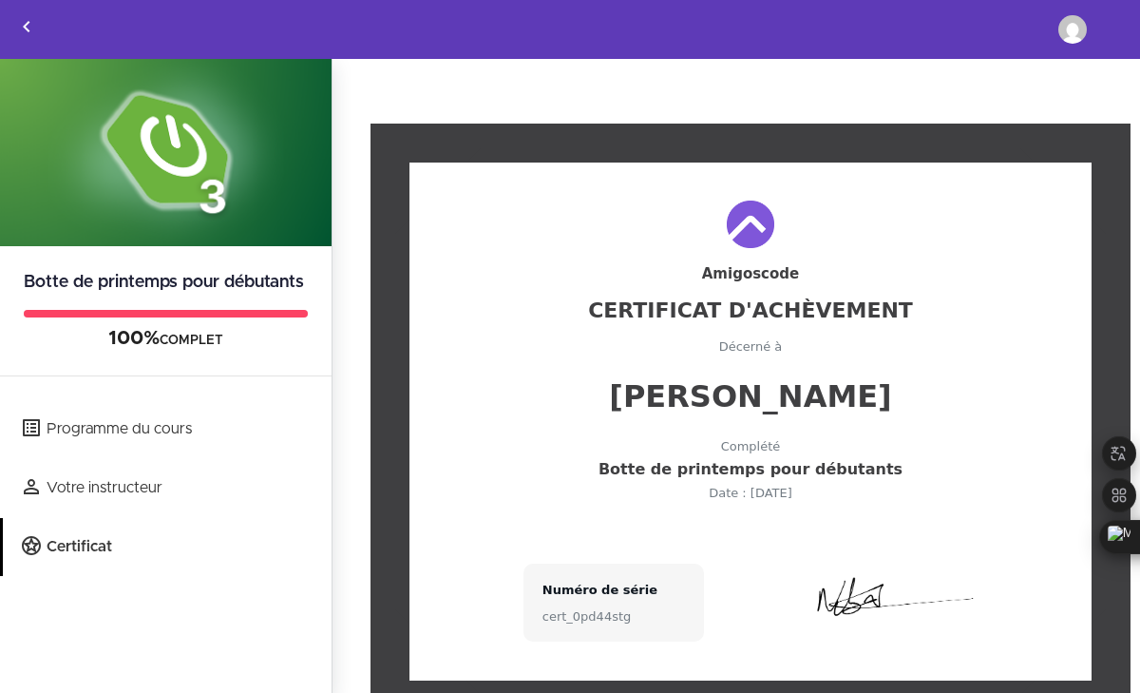
scroll to position [0, 0]
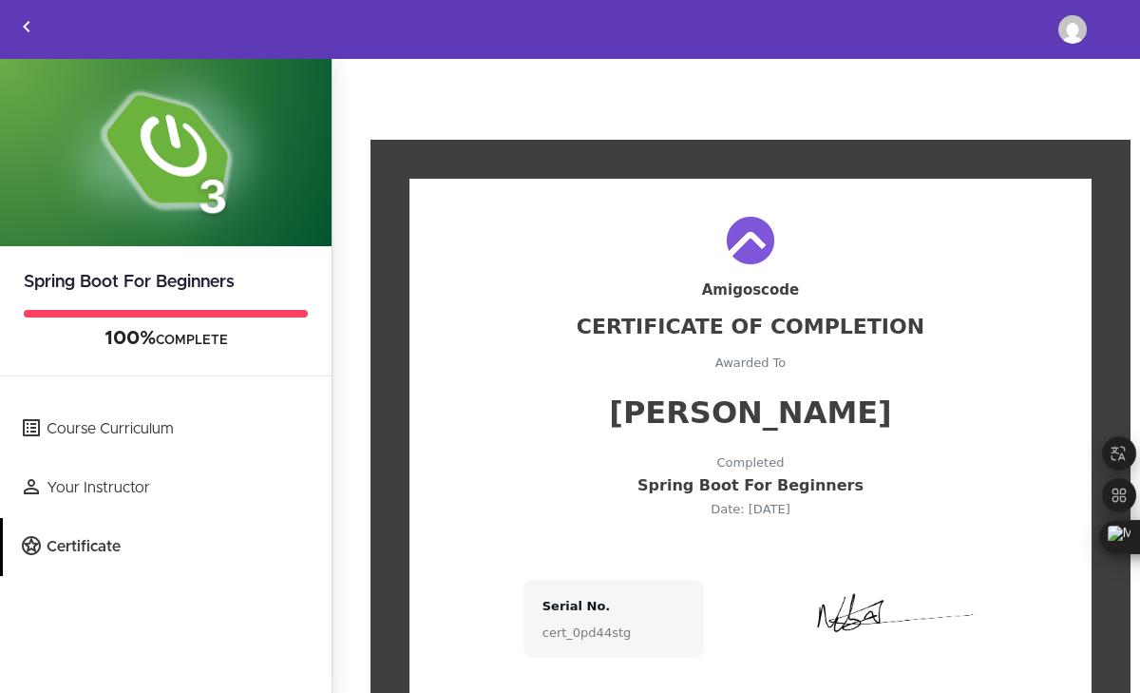
click at [902, 288] on div "Amigoscode" at bounding box center [750, 290] width 606 height 14
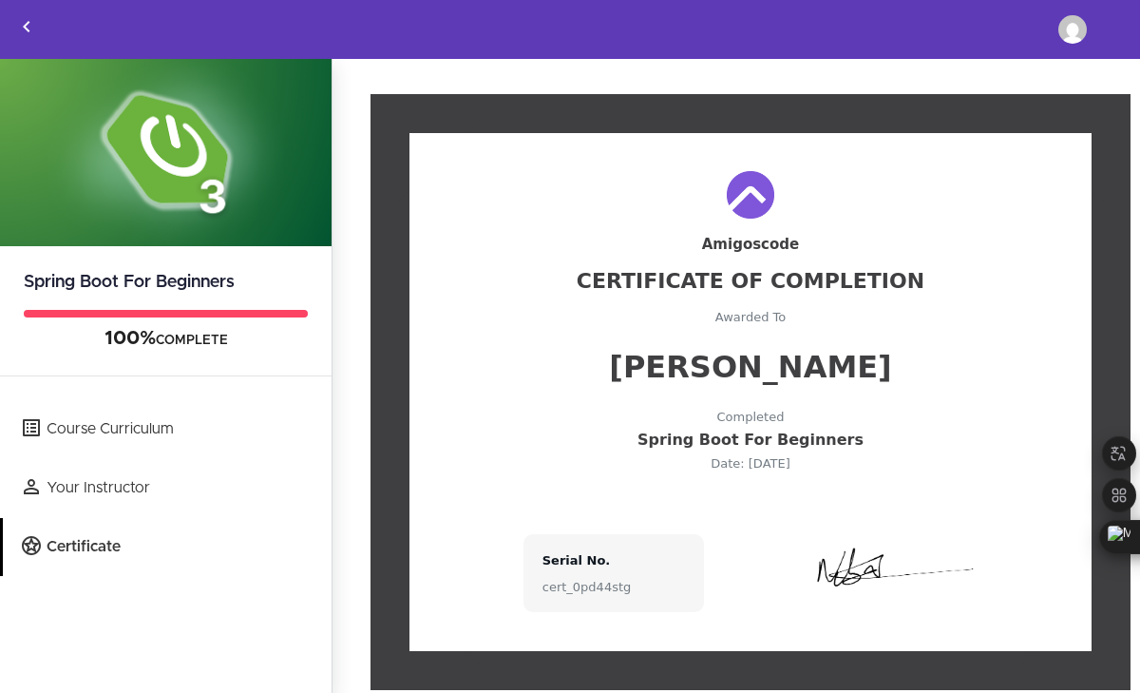
scroll to position [98, 0]
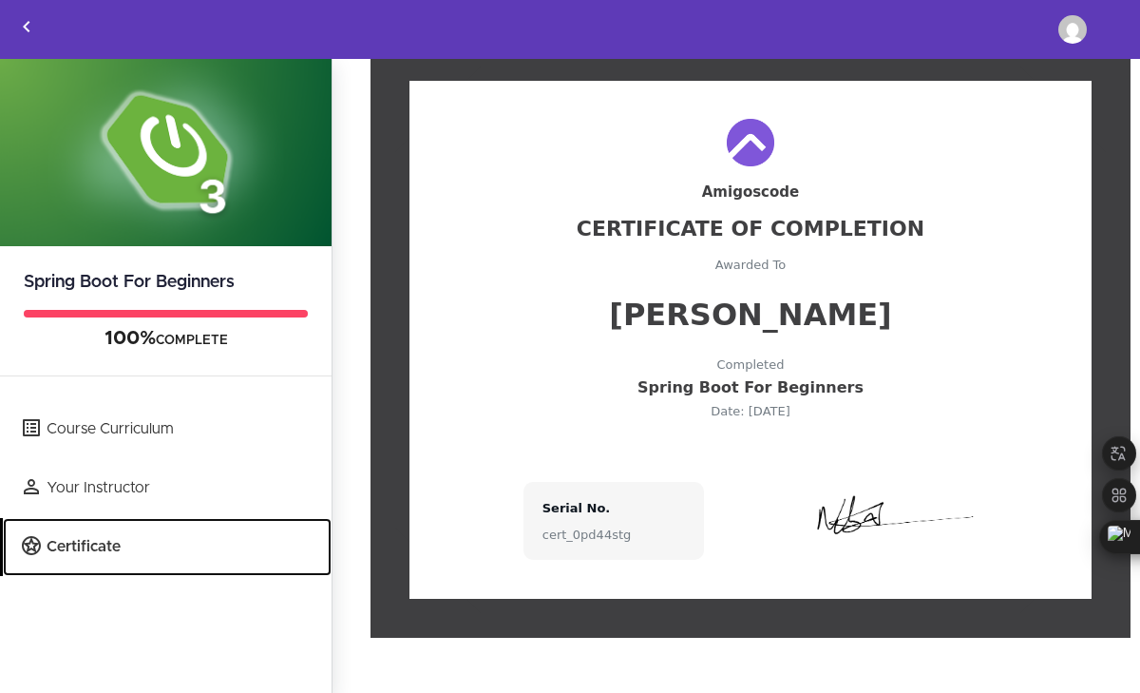
click at [103, 550] on link "Certificate" at bounding box center [167, 547] width 329 height 58
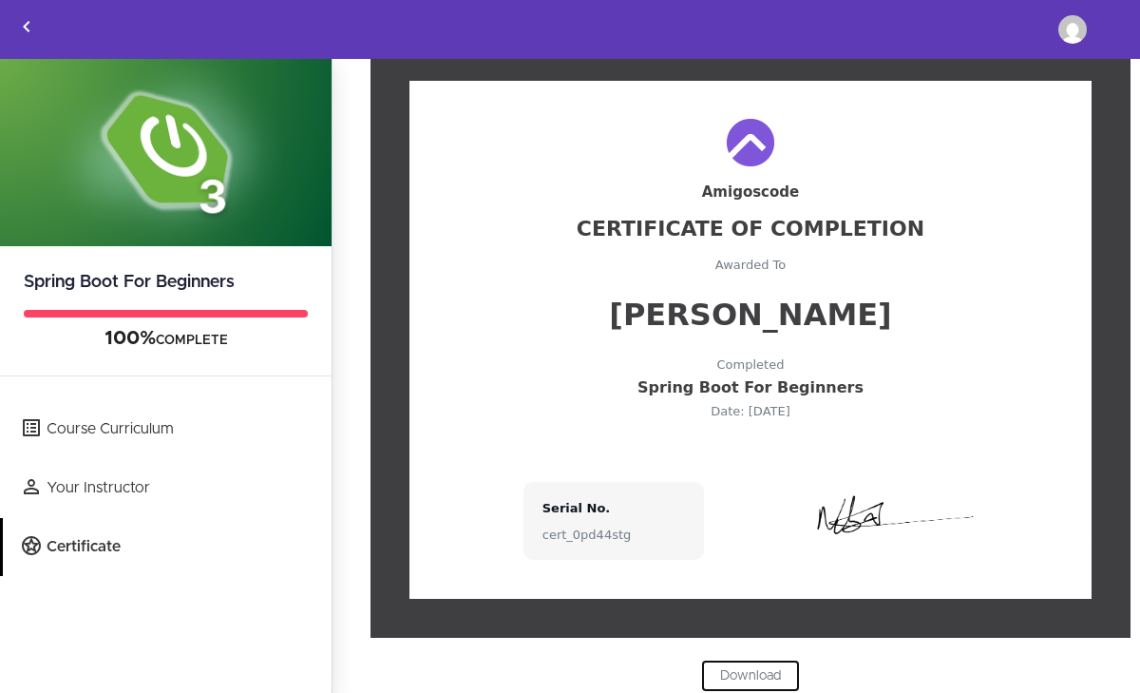
click at [734, 677] on link "Download" at bounding box center [750, 675] width 99 height 32
